Goal: Find specific page/section: Find specific page/section

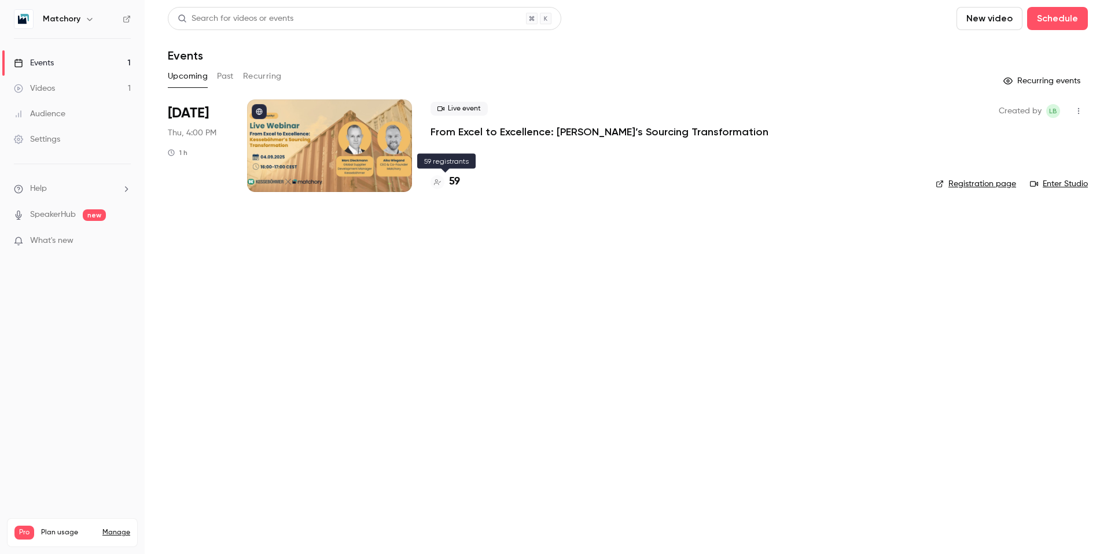
click at [452, 181] on h4 "59" at bounding box center [454, 182] width 11 height 16
